Goal: Task Accomplishment & Management: Use online tool/utility

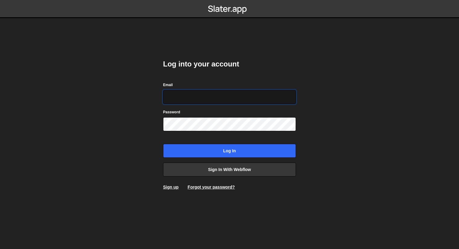
click at [205, 101] on input "Email" at bounding box center [229, 97] width 133 height 14
click at [237, 95] on input "[PERSON_NAME][EMAIL_ADDRESS][DOMAIN_NAME]" at bounding box center [229, 97] width 133 height 14
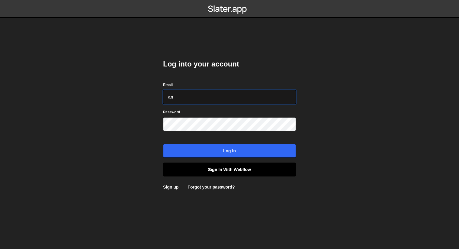
type input "an"
click at [230, 167] on link "Sign in with Webflow" at bounding box center [229, 169] width 133 height 14
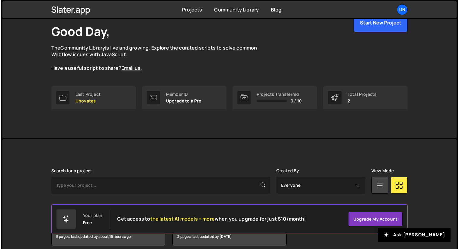
scroll to position [62, 0]
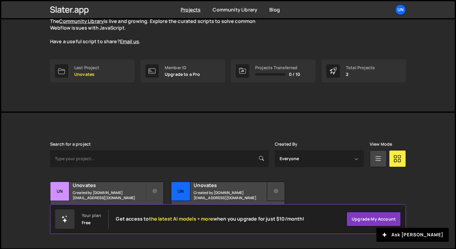
click at [275, 186] on button at bounding box center [276, 190] width 18 height 19
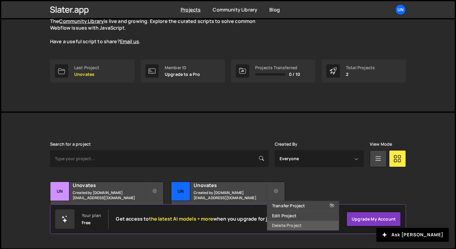
click at [282, 225] on link "Delete Project" at bounding box center [303, 225] width 72 height 10
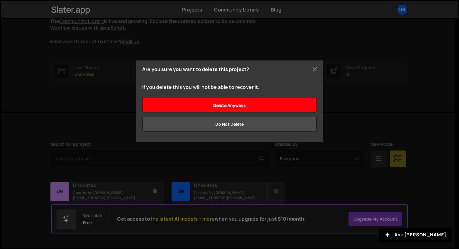
click at [254, 105] on input "Delete anyways" at bounding box center [229, 105] width 174 height 14
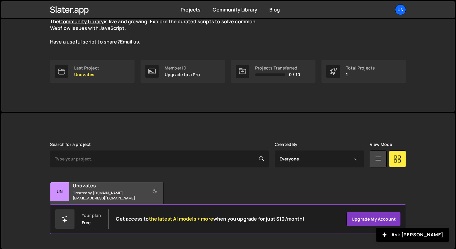
scroll to position [62, 0]
click at [151, 201] on div "5 pages, last updated by about 15 hours ago" at bounding box center [106, 210] width 113 height 18
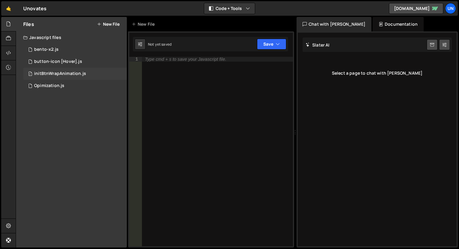
click at [76, 73] on div "initBtnWrapAnimation.js" at bounding box center [60, 73] width 52 height 5
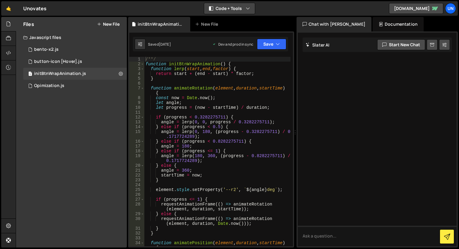
click at [247, 6] on icon "button" at bounding box center [248, 8] width 4 height 6
click at [229, 24] on button "Code Only" at bounding box center [229, 21] width 51 height 11
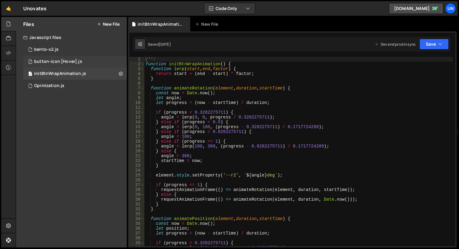
click at [58, 63] on div "button-icon [Hover].js" at bounding box center [58, 61] width 48 height 5
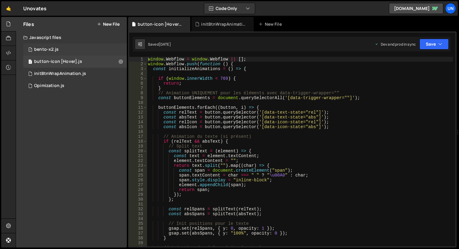
click at [59, 51] on div "1 bento-x2.js 0" at bounding box center [74, 49] width 103 height 12
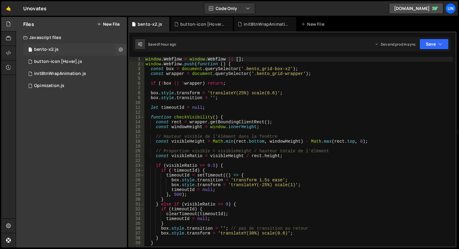
click at [69, 51] on div "1 bento-x2.js 0" at bounding box center [74, 49] width 103 height 12
click at [275, 126] on div "window . Webflow = window . Webflow || [ ] ; window . Webflow . push ( function…" at bounding box center [298, 156] width 308 height 199
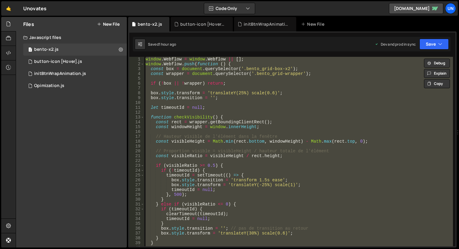
click at [288, 119] on div "window . Webflow = window . Webflow || [ ] ; window . Webflow . push ( function…" at bounding box center [298, 151] width 308 height 189
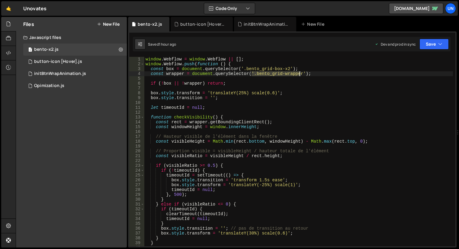
drag, startPoint x: 251, startPoint y: 74, endPoint x: 299, endPoint y: 73, distance: 48.3
click at [299, 73] on div "window . Webflow = window . Webflow || [ ] ; window . Webflow . push ( function…" at bounding box center [298, 156] width 308 height 199
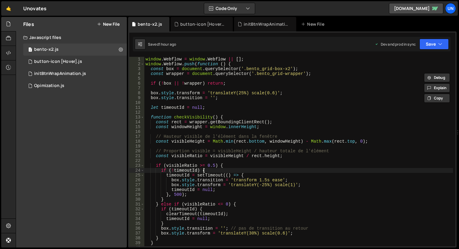
click at [256, 168] on div "window . Webflow = window . Webflow || [ ] ; window . Webflow . push ( function…" at bounding box center [298, 156] width 308 height 199
type textarea "});"
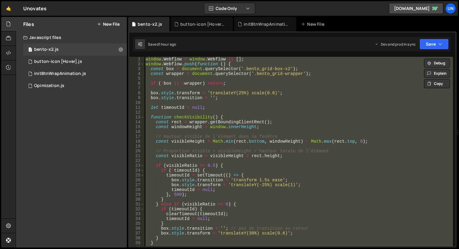
paste textarea
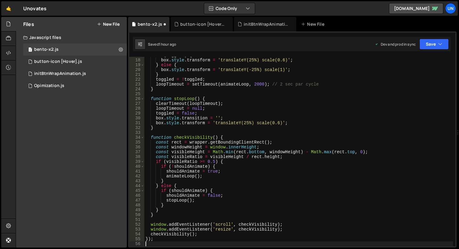
scroll to position [81, 0]
click at [78, 63] on div "button-icon [Hover].js" at bounding box center [58, 61] width 48 height 5
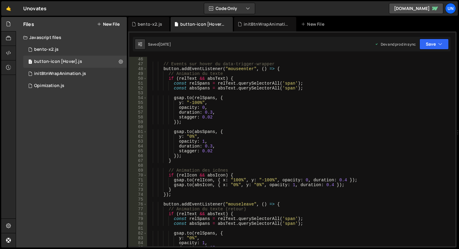
scroll to position [0, 0]
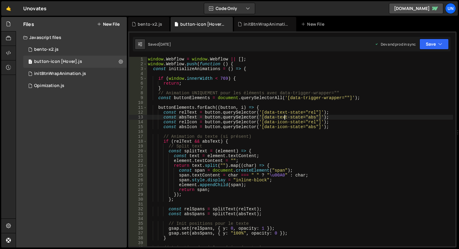
click at [285, 115] on div "window . Webflow = window . Webflow || [ ] ; window . Webflow . push ( function…" at bounding box center [300, 156] width 306 height 199
click at [285, 110] on div "window . Webflow = window . Webflow || [ ] ; window . Webflow . push ( function…" at bounding box center [300, 156] width 306 height 199
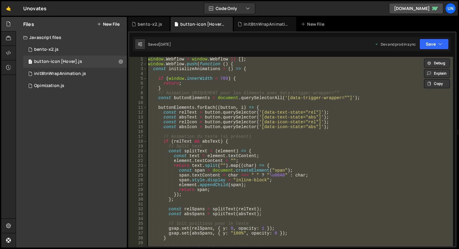
click at [305, 110] on div "window . Webflow = window . Webflow || [ ] ; window . Webflow . push ( function…" at bounding box center [300, 151] width 306 height 189
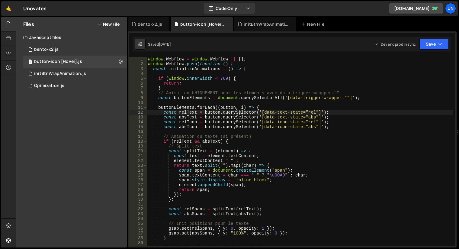
click at [239, 114] on div "window . Webflow = window . Webflow || [ ] ; window . Webflow . push ( function…" at bounding box center [300, 156] width 306 height 199
type textarea "});"
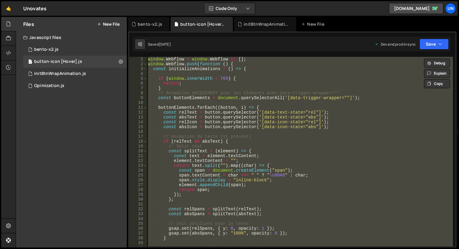
paste textarea
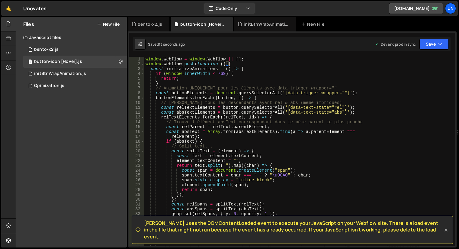
click at [302, 139] on div "window . Webflow = window . Webflow || [ ] ; window . Webflow . push ( function…" at bounding box center [298, 156] width 308 height 199
type textarea "});"
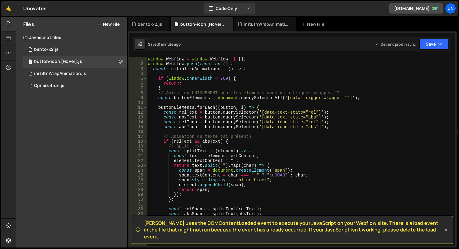
click at [288, 133] on div "window . Webflow = window . Webflow || [ ] ; window . Webflow . push ( function…" at bounding box center [300, 156] width 306 height 199
type textarea "});"
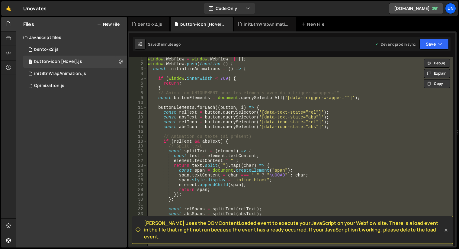
paste textarea
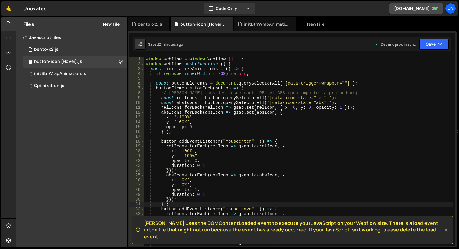
click at [256, 145] on div "window . Webflow = window . Webflow || [ ] ; window . Webflow . push ( function…" at bounding box center [298, 156] width 308 height 199
type textarea "});"
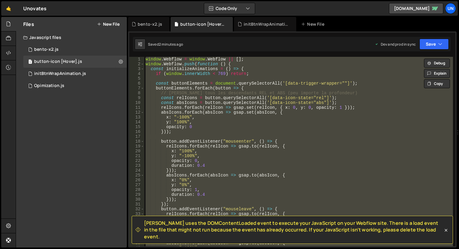
paste textarea
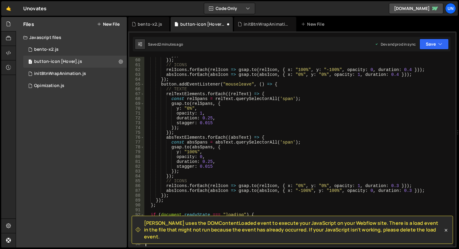
type textarea "});"
